Goal: Information Seeking & Learning: Learn about a topic

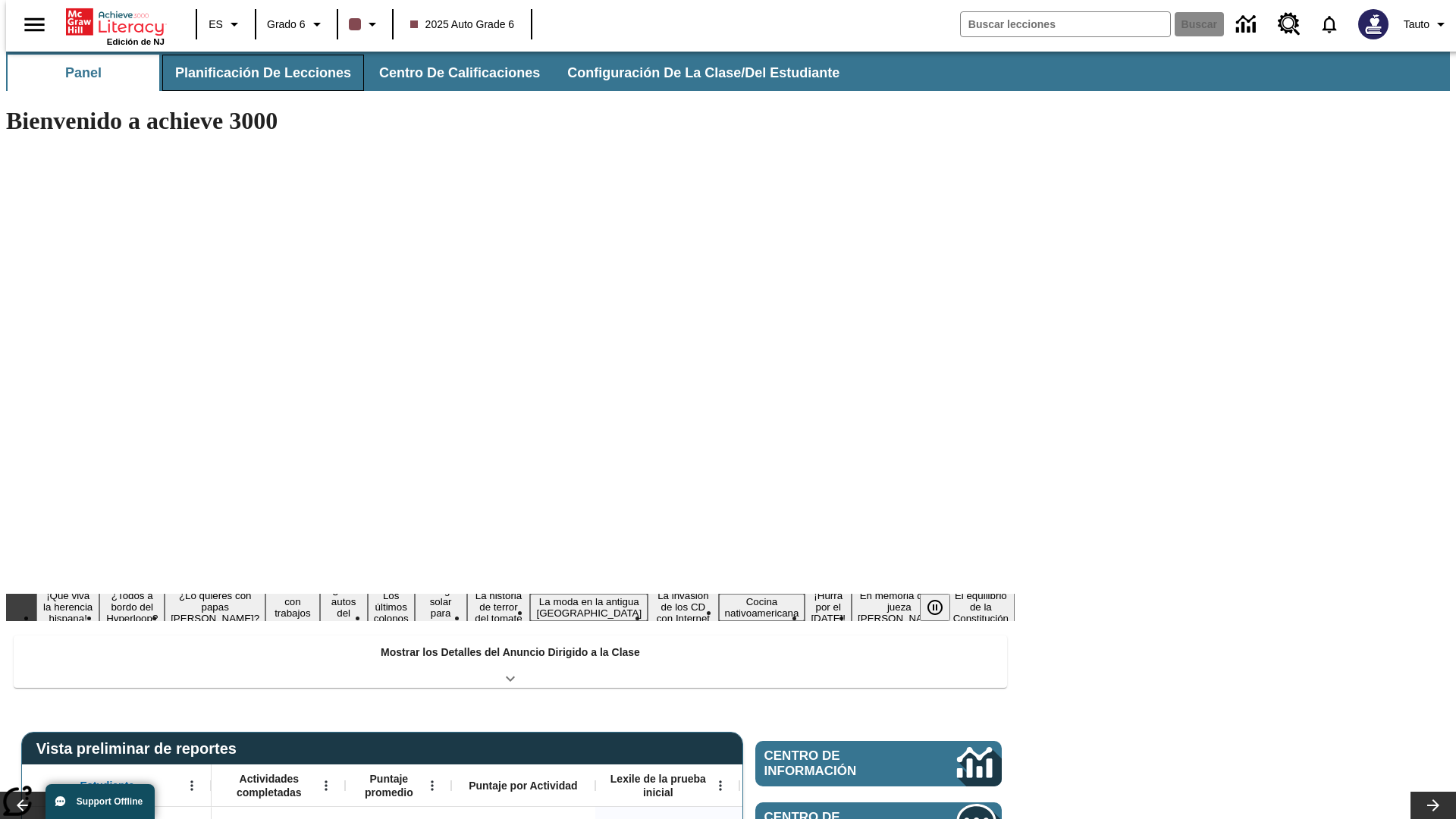
click at [254, 73] on button "Planificación de lecciones" at bounding box center [262, 73] width 201 height 36
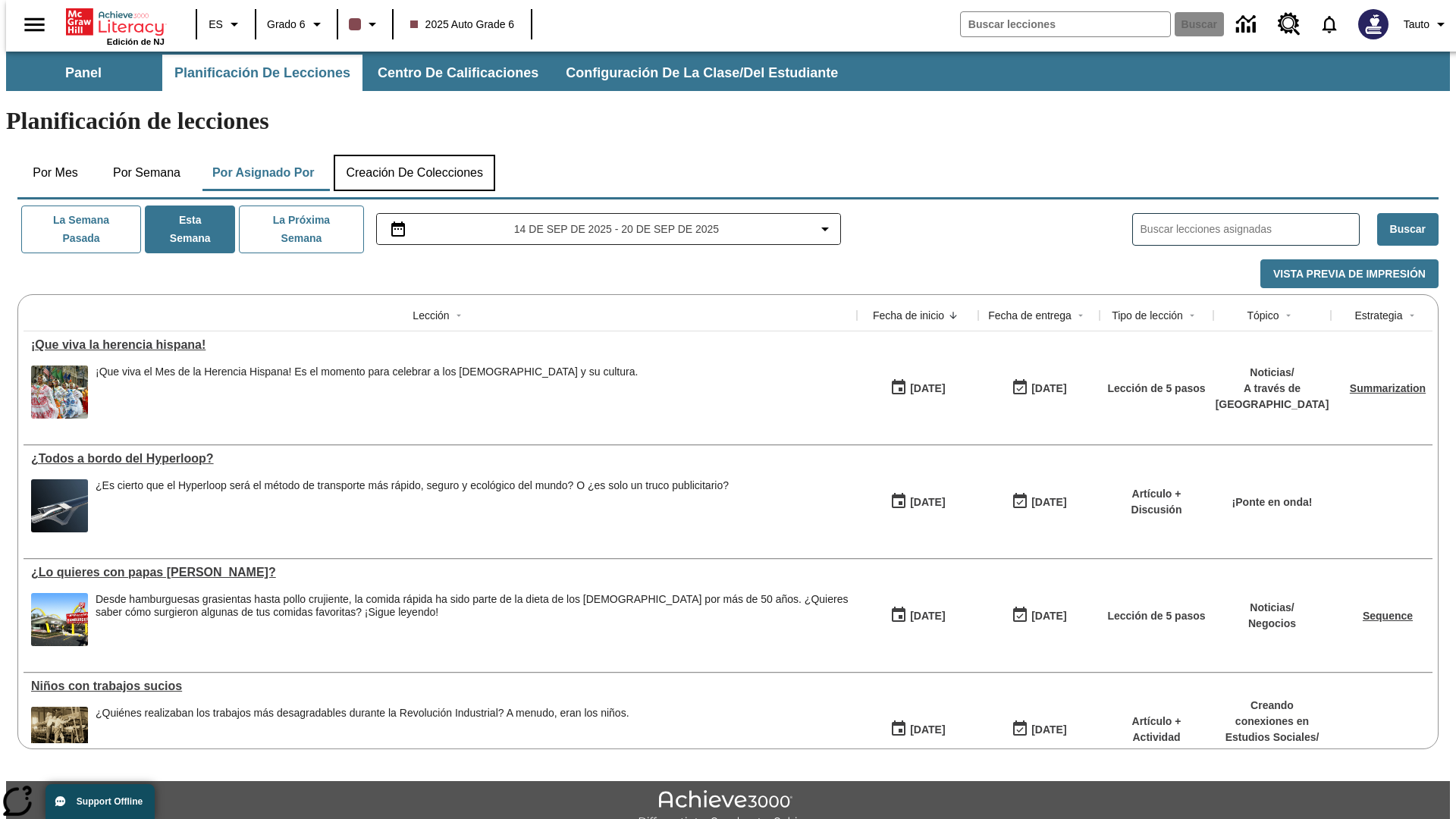
click at [414, 155] on button "Creación de colecciones" at bounding box center [414, 173] width 161 height 36
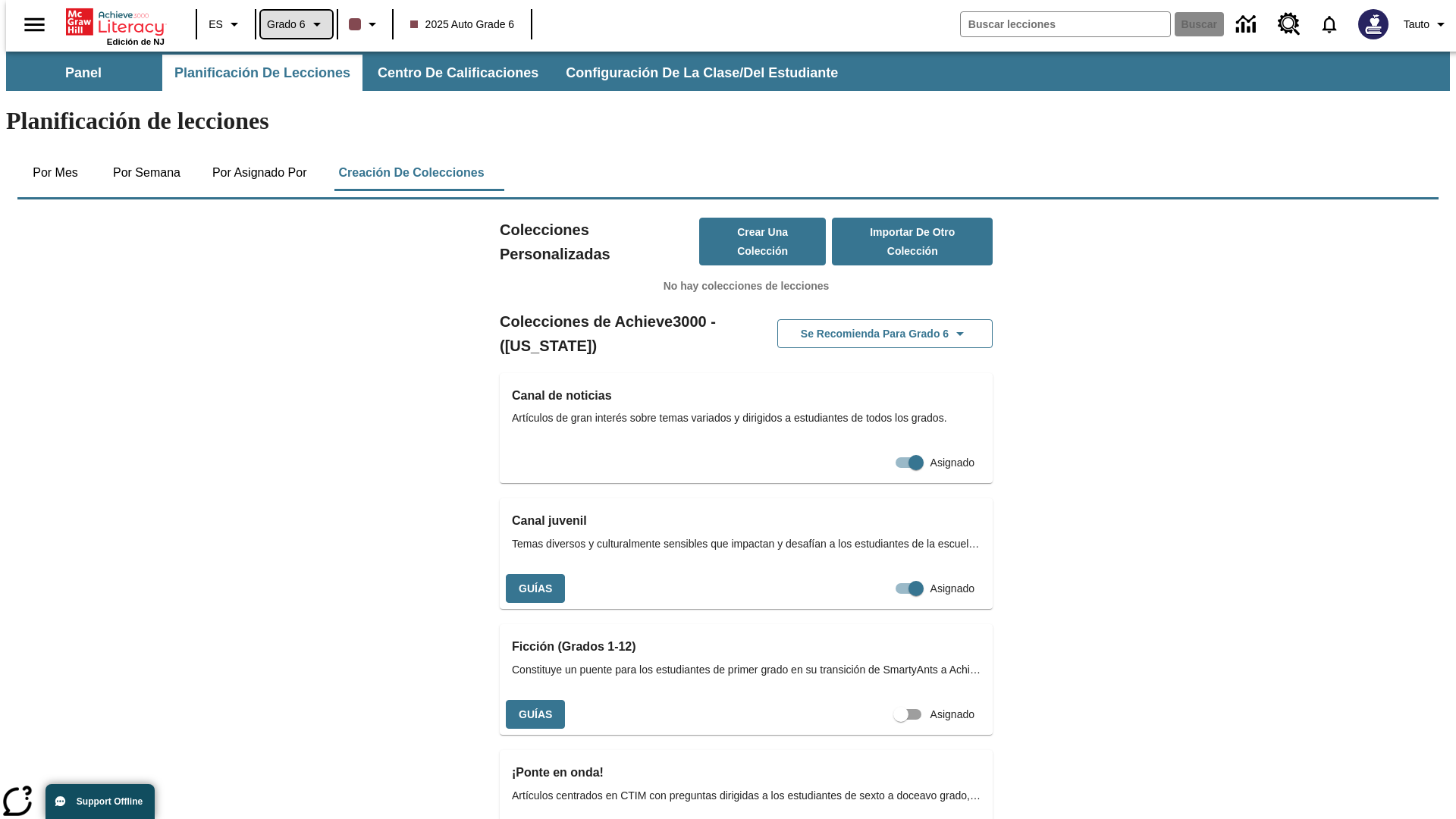
click at [292, 24] on span "Grado 6" at bounding box center [286, 24] width 39 height 16
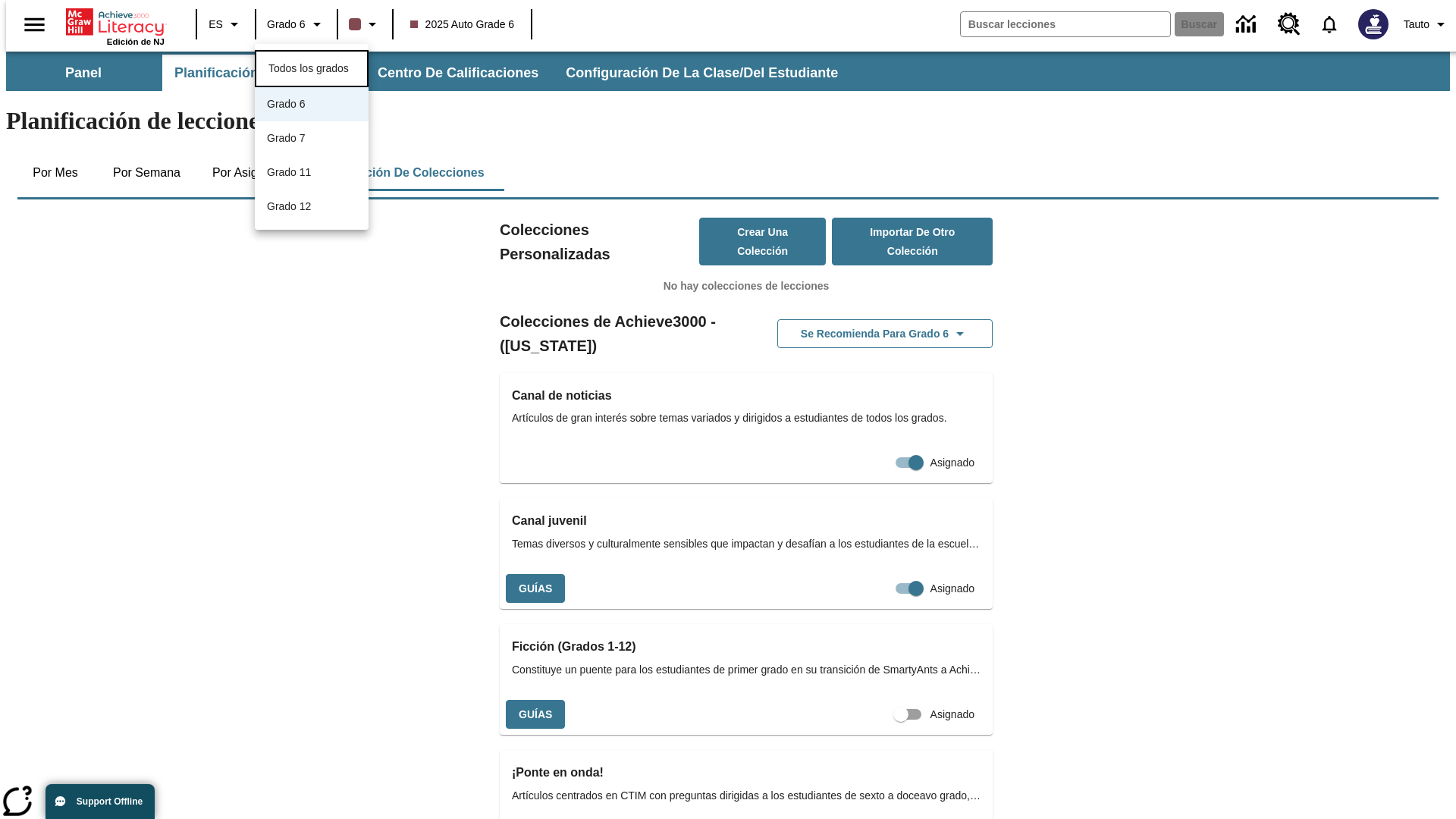
click at [312, 66] on span "Todos los grados" at bounding box center [309, 68] width 81 height 12
